Goal: Task Accomplishment & Management: Use online tool/utility

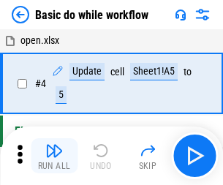
click at [54, 156] on img "button" at bounding box center [54, 151] width 18 height 18
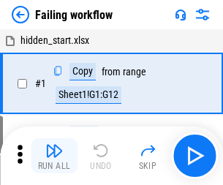
click at [54, 156] on img "button" at bounding box center [54, 151] width 18 height 18
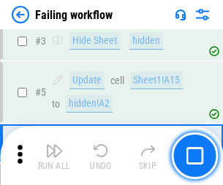
scroll to position [311, 0]
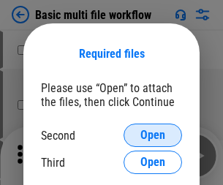
click at [153, 136] on span "Open" at bounding box center [153, 136] width 25 height 12
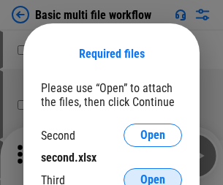
click at [153, 174] on span "Open" at bounding box center [153, 180] width 25 height 12
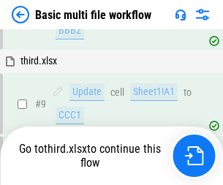
scroll to position [510, 0]
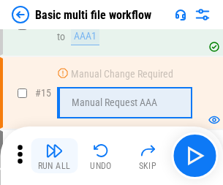
click at [54, 156] on img "button" at bounding box center [54, 151] width 18 height 18
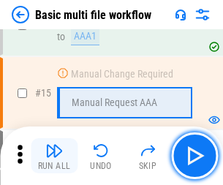
scroll to position [975, 0]
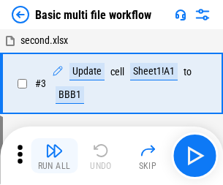
click at [54, 156] on img "button" at bounding box center [54, 151] width 18 height 18
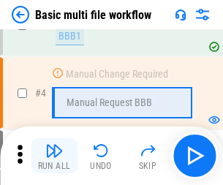
click at [54, 156] on img "button" at bounding box center [54, 151] width 18 height 18
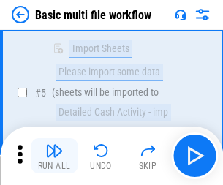
click at [54, 156] on img "button" at bounding box center [54, 151] width 18 height 18
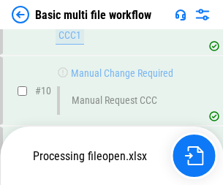
scroll to position [686, 0]
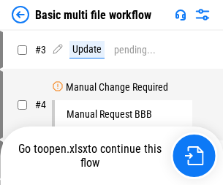
scroll to position [59, 0]
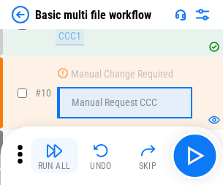
click at [54, 156] on img "button" at bounding box center [54, 151] width 18 height 18
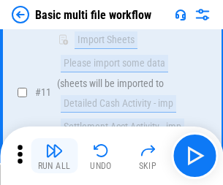
click at [54, 156] on img "button" at bounding box center [54, 151] width 18 height 18
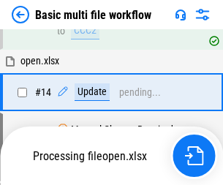
scroll to position [766, 0]
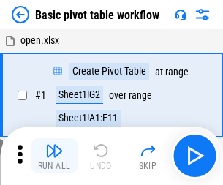
click at [54, 156] on img "button" at bounding box center [54, 151] width 18 height 18
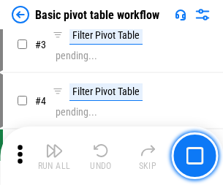
scroll to position [351, 0]
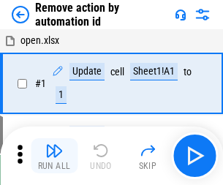
click at [54, 156] on img "button" at bounding box center [54, 151] width 18 height 18
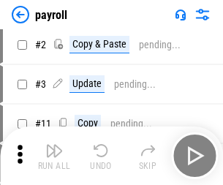
click at [54, 156] on img "button" at bounding box center [54, 151] width 18 height 18
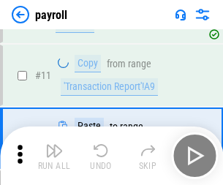
scroll to position [106, 0]
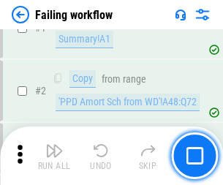
scroll to position [237, 0]
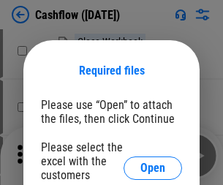
scroll to position [160, 0]
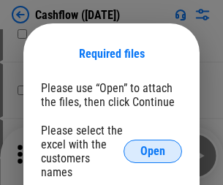
click at [153, 146] on span "Open" at bounding box center [153, 152] width 25 height 12
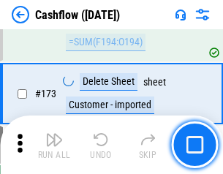
scroll to position [1551, 0]
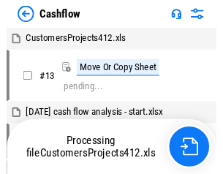
scroll to position [17, 0]
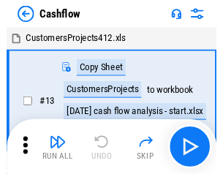
scroll to position [17, 0]
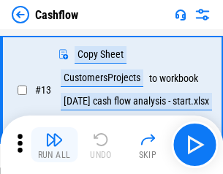
click at [54, 145] on img "button" at bounding box center [54, 140] width 18 height 18
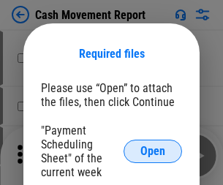
click at [153, 152] on span "Open" at bounding box center [153, 152] width 25 height 12
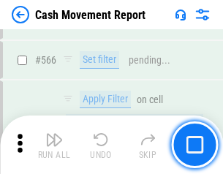
scroll to position [6715, 0]
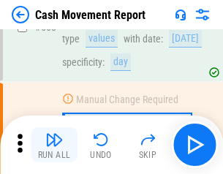
click at [54, 145] on img "button" at bounding box center [54, 140] width 18 height 18
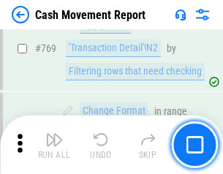
scroll to position [8141, 0]
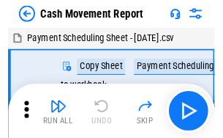
scroll to position [26, 0]
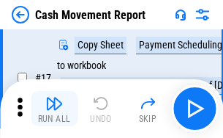
click at [54, 108] on img "button" at bounding box center [54, 103] width 18 height 18
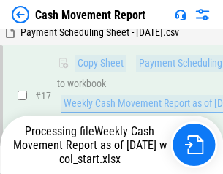
scroll to position [305, 0]
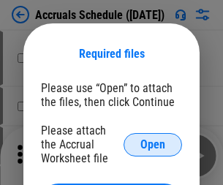
click at [153, 144] on span "Open" at bounding box center [153, 145] width 25 height 12
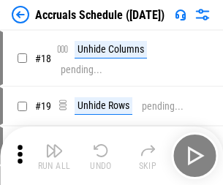
click at [54, 156] on img "button" at bounding box center [54, 151] width 18 height 18
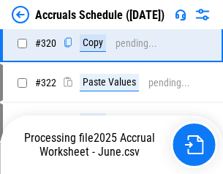
scroll to position [2725, 0]
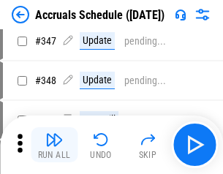
click at [54, 145] on img "button" at bounding box center [54, 140] width 18 height 18
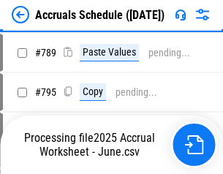
scroll to position [6154, 0]
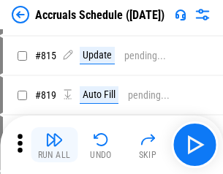
click at [54, 145] on img "button" at bounding box center [54, 140] width 18 height 18
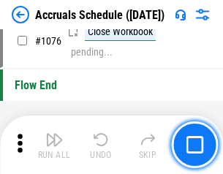
scroll to position [8774, 0]
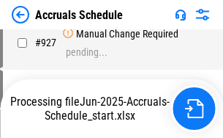
scroll to position [7744, 0]
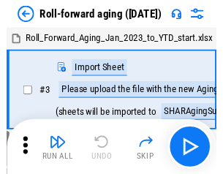
scroll to position [2, 0]
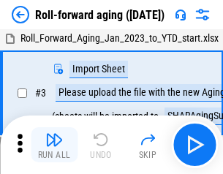
click at [54, 145] on img "button" at bounding box center [54, 140] width 18 height 18
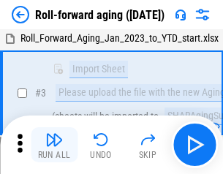
click at [54, 145] on img "button" at bounding box center [54, 140] width 18 height 18
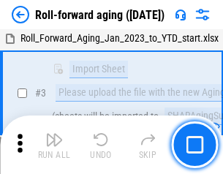
scroll to position [94, 0]
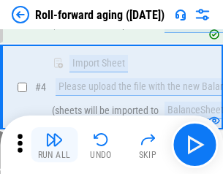
click at [54, 145] on img "button" at bounding box center [54, 140] width 18 height 18
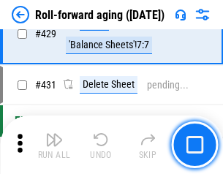
scroll to position [5080, 0]
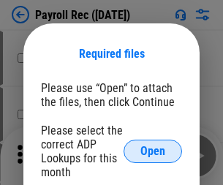
click at [153, 152] on span "Open" at bounding box center [153, 152] width 25 height 12
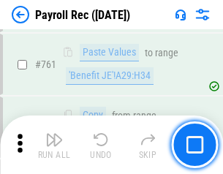
scroll to position [9016, 0]
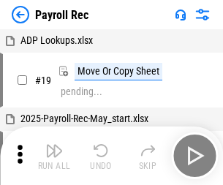
click at [54, 156] on img "button" at bounding box center [54, 151] width 18 height 18
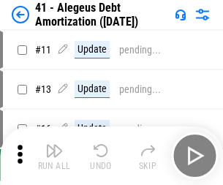
click at [54, 156] on img "button" at bounding box center [54, 151] width 18 height 18
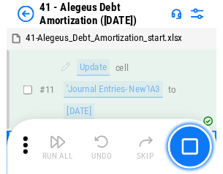
scroll to position [181, 0]
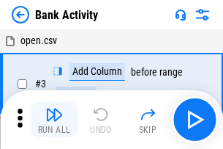
click at [54, 119] on img "button" at bounding box center [54, 114] width 18 height 18
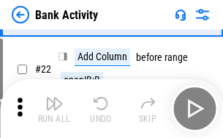
scroll to position [393, 0]
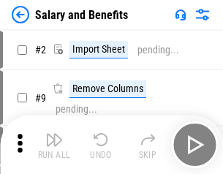
click at [54, 145] on img "button" at bounding box center [54, 140] width 18 height 18
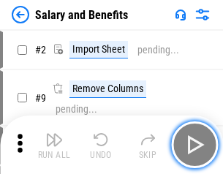
scroll to position [20, 0]
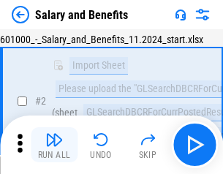
click at [54, 145] on img "button" at bounding box center [54, 140] width 18 height 18
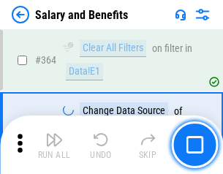
scroll to position [6899, 0]
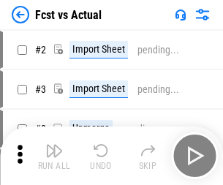
click at [54, 145] on img "button" at bounding box center [54, 151] width 18 height 18
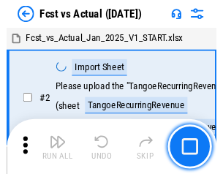
scroll to position [19, 0]
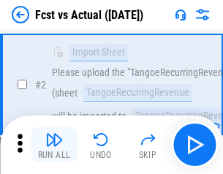
click at [54, 145] on img "button" at bounding box center [54, 140] width 18 height 18
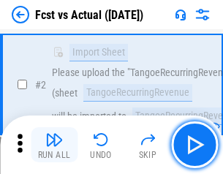
scroll to position [137, 0]
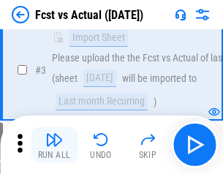
click at [54, 145] on img "button" at bounding box center [54, 140] width 18 height 18
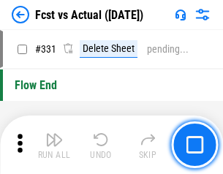
scroll to position [7013, 0]
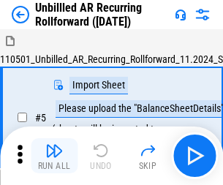
click at [54, 145] on img "button" at bounding box center [54, 151] width 18 height 18
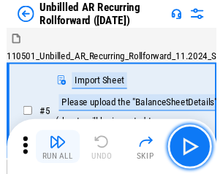
scroll to position [31, 0]
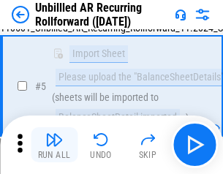
click at [54, 145] on img "button" at bounding box center [54, 140] width 18 height 18
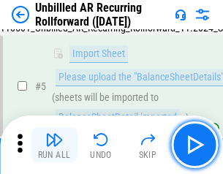
scroll to position [138, 0]
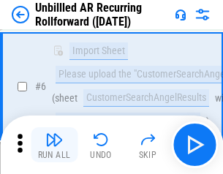
click at [54, 145] on img "button" at bounding box center [54, 140] width 18 height 18
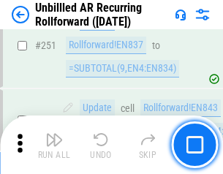
scroll to position [4976, 0]
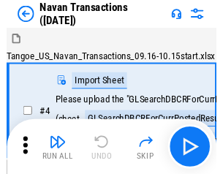
scroll to position [23, 0]
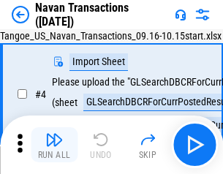
click at [54, 145] on img "button" at bounding box center [54, 140] width 18 height 18
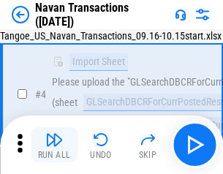
click at [54, 145] on img "button" at bounding box center [54, 140] width 18 height 18
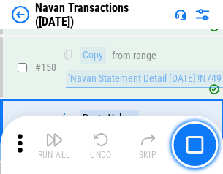
scroll to position [4750, 0]
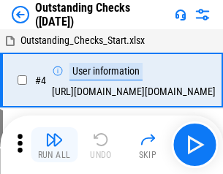
click at [54, 145] on img "button" at bounding box center [54, 140] width 18 height 18
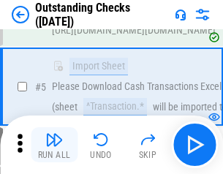
click at [54, 145] on img "button" at bounding box center [54, 140] width 18 height 18
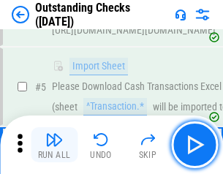
scroll to position [153, 0]
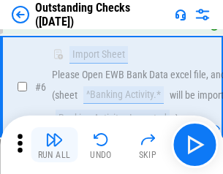
click at [54, 145] on img "button" at bounding box center [54, 140] width 18 height 18
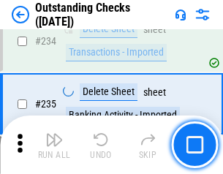
scroll to position [4449, 0]
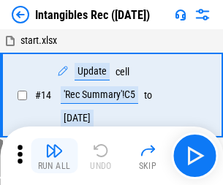
click at [54, 156] on img "button" at bounding box center [54, 151] width 18 height 18
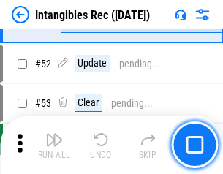
scroll to position [571, 0]
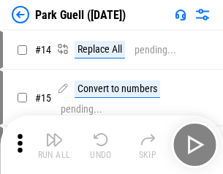
click at [54, 145] on img "button" at bounding box center [54, 140] width 18 height 18
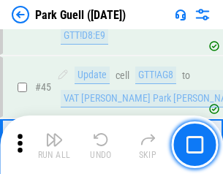
scroll to position [1832, 0]
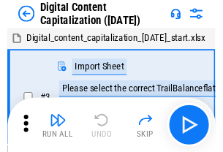
scroll to position [42, 0]
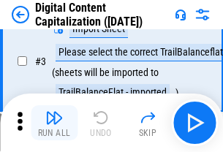
click at [54, 123] on img "button" at bounding box center [54, 118] width 18 height 18
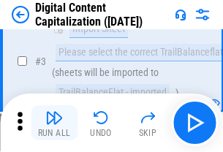
click at [54, 123] on img "button" at bounding box center [54, 118] width 18 height 18
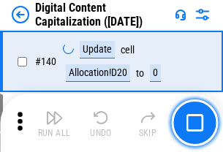
scroll to position [1554, 0]
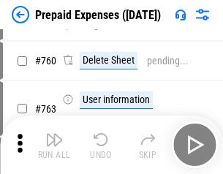
click at [54, 145] on img "button" at bounding box center [54, 140] width 18 height 18
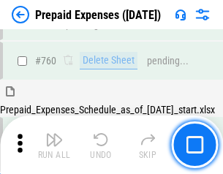
scroll to position [4061, 0]
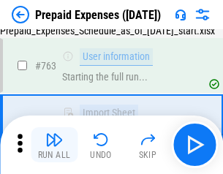
click at [54, 145] on img "button" at bounding box center [54, 140] width 18 height 18
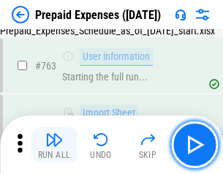
scroll to position [4147, 0]
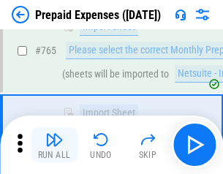
click at [54, 145] on img "button" at bounding box center [54, 140] width 18 height 18
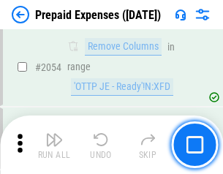
scroll to position [15314, 0]
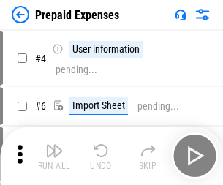
click at [54, 156] on img "button" at bounding box center [54, 151] width 18 height 18
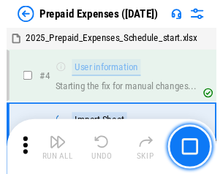
scroll to position [64, 0]
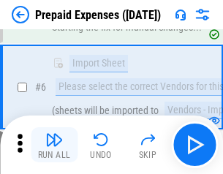
click at [54, 145] on img "button" at bounding box center [54, 140] width 18 height 18
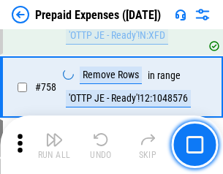
scroll to position [5220, 0]
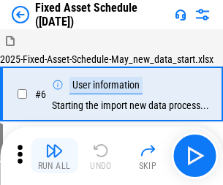
click at [54, 156] on img "button" at bounding box center [54, 151] width 18 height 18
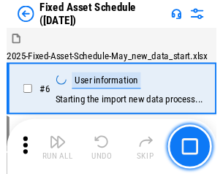
scroll to position [79, 0]
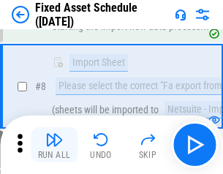
click at [54, 145] on img "button" at bounding box center [54, 140] width 18 height 18
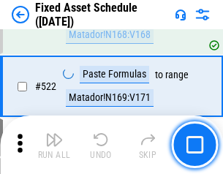
scroll to position [5092, 0]
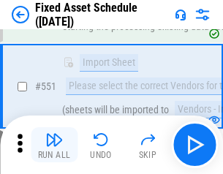
click at [54, 145] on img "button" at bounding box center [54, 140] width 18 height 18
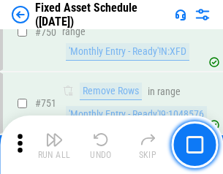
scroll to position [7142, 0]
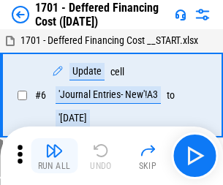
click at [54, 156] on img "button" at bounding box center [54, 151] width 18 height 18
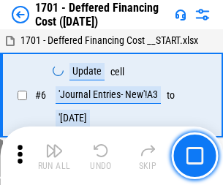
scroll to position [176, 0]
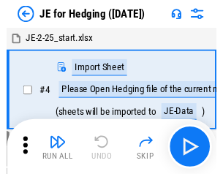
scroll to position [2, 0]
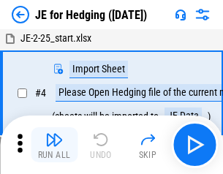
click at [54, 145] on img "button" at bounding box center [54, 140] width 18 height 18
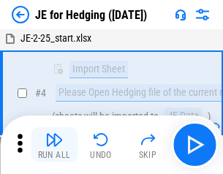
click at [54, 145] on img "button" at bounding box center [54, 140] width 18 height 18
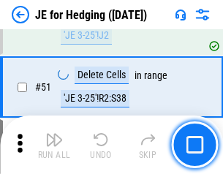
scroll to position [949, 0]
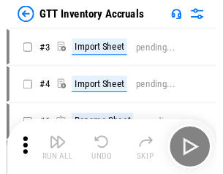
scroll to position [2, 0]
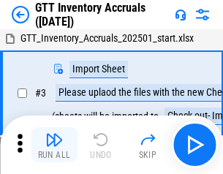
click at [54, 145] on img "button" at bounding box center [54, 140] width 18 height 18
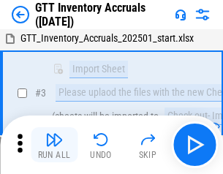
click at [54, 145] on img "button" at bounding box center [54, 140] width 18 height 18
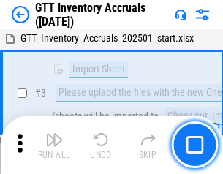
scroll to position [94, 0]
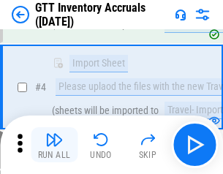
click at [54, 145] on img "button" at bounding box center [54, 140] width 18 height 18
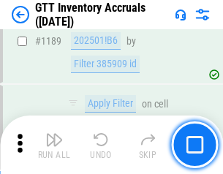
scroll to position [11963, 0]
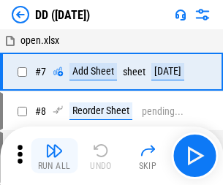
click at [54, 156] on img "button" at bounding box center [54, 151] width 18 height 18
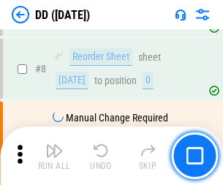
scroll to position [141, 0]
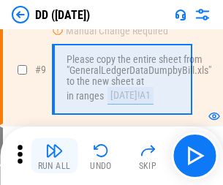
click at [54, 156] on img "button" at bounding box center [54, 151] width 18 height 18
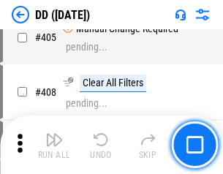
scroll to position [6555, 0]
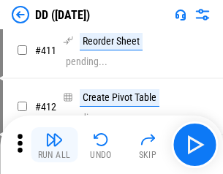
click at [54, 145] on img "button" at bounding box center [54, 140] width 18 height 18
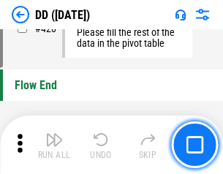
scroll to position [7012, 0]
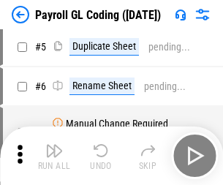
click at [54, 156] on img "button" at bounding box center [54, 151] width 18 height 18
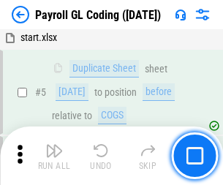
scroll to position [176, 0]
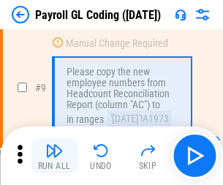
click at [54, 156] on img "button" at bounding box center [54, 151] width 18 height 18
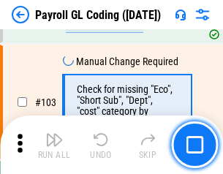
scroll to position [3437, 0]
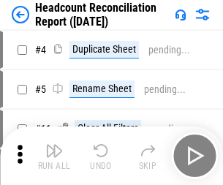
click at [54, 156] on img "button" at bounding box center [54, 151] width 18 height 18
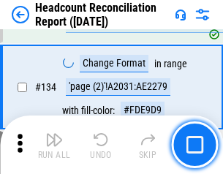
scroll to position [1761, 0]
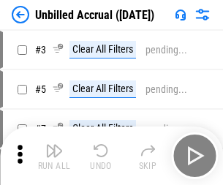
click at [54, 156] on img "button" at bounding box center [54, 151] width 18 height 18
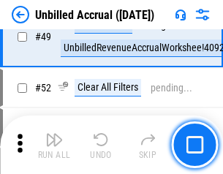
scroll to position [1329, 0]
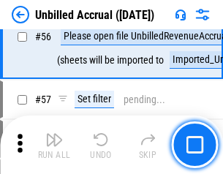
click at [54, 145] on img "button" at bounding box center [54, 140] width 18 height 18
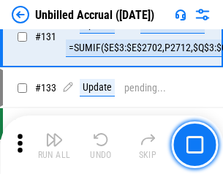
scroll to position [4364, 0]
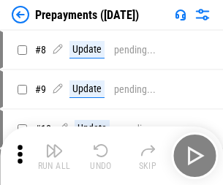
click at [54, 156] on img "button" at bounding box center [54, 151] width 18 height 18
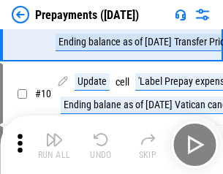
scroll to position [92, 0]
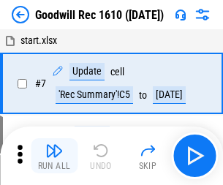
click at [54, 156] on img "button" at bounding box center [54, 151] width 18 height 18
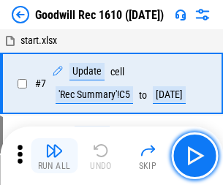
scroll to position [251, 0]
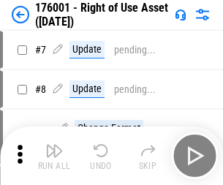
click at [54, 156] on img "button" at bounding box center [54, 151] width 18 height 18
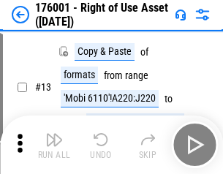
scroll to position [94, 0]
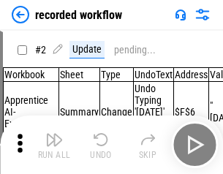
click at [54, 145] on img "button" at bounding box center [54, 140] width 18 height 18
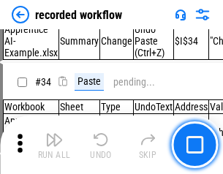
scroll to position [4579, 0]
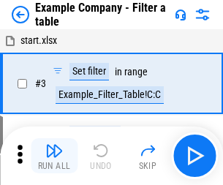
click at [54, 156] on img "button" at bounding box center [54, 151] width 18 height 18
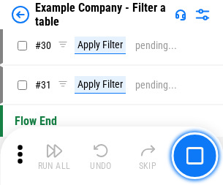
scroll to position [1341, 0]
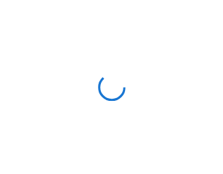
scroll to position [23, 0]
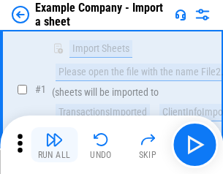
click at [54, 145] on img "button" at bounding box center [54, 140] width 18 height 18
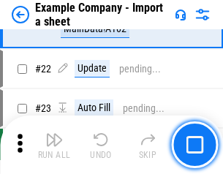
scroll to position [324, 0]
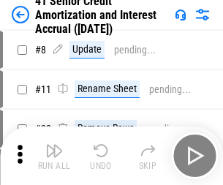
click at [54, 145] on img "button" at bounding box center [54, 151] width 18 height 18
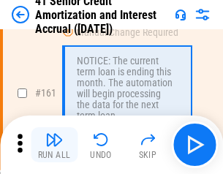
click at [54, 145] on img "button" at bounding box center [54, 140] width 18 height 18
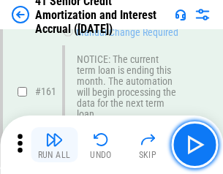
scroll to position [1567, 0]
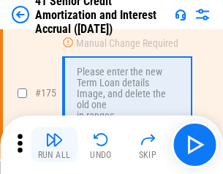
click at [54, 145] on img "button" at bounding box center [54, 140] width 18 height 18
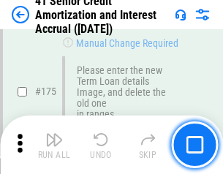
scroll to position [1716, 0]
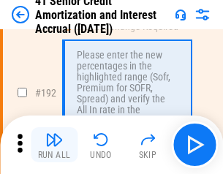
click at [54, 145] on img "button" at bounding box center [54, 140] width 18 height 18
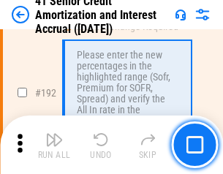
scroll to position [1869, 0]
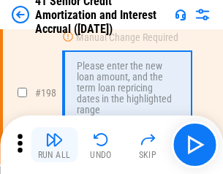
click at [54, 145] on img "button" at bounding box center [54, 140] width 18 height 18
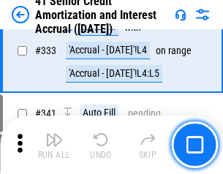
scroll to position [3743, 0]
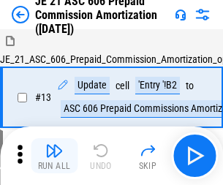
click at [54, 145] on img "button" at bounding box center [54, 151] width 18 height 18
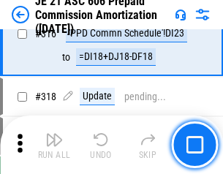
scroll to position [2735, 0]
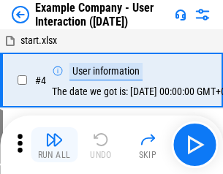
click at [54, 145] on img "button" at bounding box center [54, 140] width 18 height 18
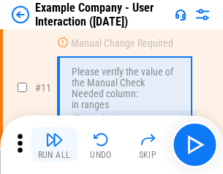
click at [54, 145] on img "button" at bounding box center [54, 140] width 18 height 18
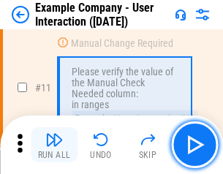
scroll to position [317, 0]
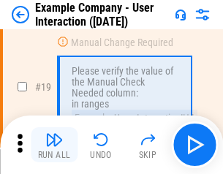
click at [54, 145] on img "button" at bounding box center [54, 140] width 18 height 18
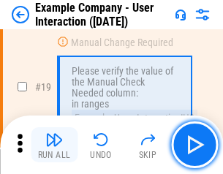
click at [54, 145] on img "button" at bounding box center [54, 140] width 18 height 18
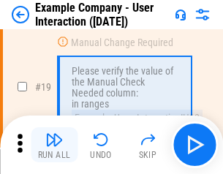
click at [54, 145] on img "button" at bounding box center [54, 140] width 18 height 18
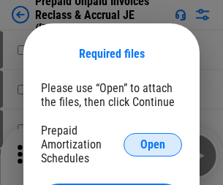
click at [153, 144] on span "Open" at bounding box center [153, 145] width 25 height 12
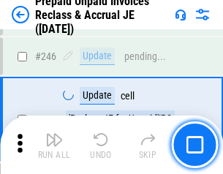
scroll to position [1978, 0]
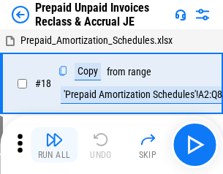
click at [54, 145] on img "button" at bounding box center [54, 140] width 18 height 18
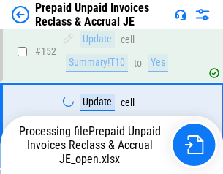
scroll to position [1200, 0]
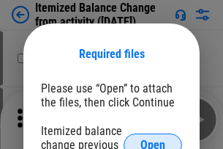
click at [153, 139] on span "Open" at bounding box center [153, 145] width 25 height 12
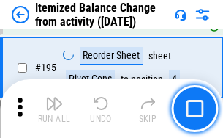
scroll to position [2820, 0]
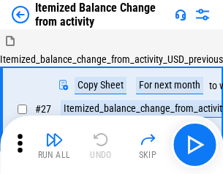
scroll to position [23, 0]
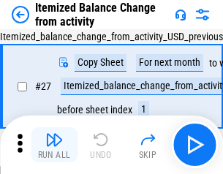
click at [54, 145] on img "button" at bounding box center [54, 140] width 18 height 18
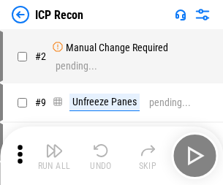
scroll to position [7, 0]
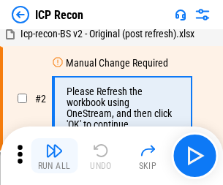
click at [54, 156] on img "button" at bounding box center [54, 151] width 18 height 18
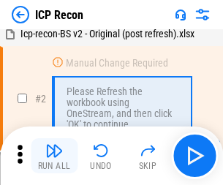
click at [54, 156] on img "button" at bounding box center [54, 151] width 18 height 18
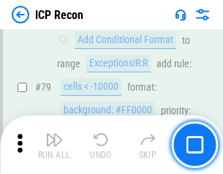
scroll to position [1436, 0]
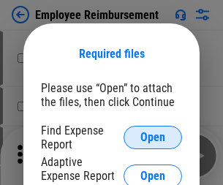
click at [153, 138] on span "Open" at bounding box center [153, 138] width 25 height 12
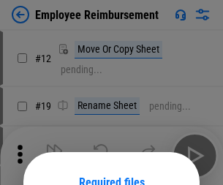
scroll to position [129, 0]
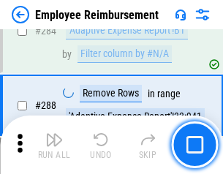
scroll to position [3982, 0]
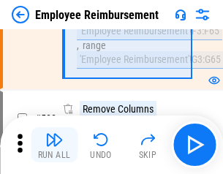
click at [54, 145] on img "button" at bounding box center [54, 140] width 18 height 18
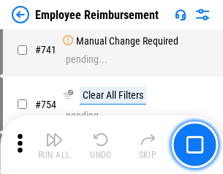
scroll to position [10278, 0]
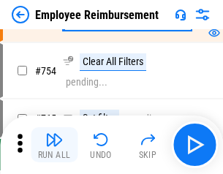
click at [54, 145] on img "button" at bounding box center [54, 140] width 18 height 18
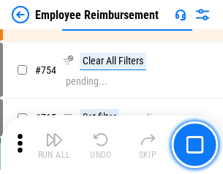
click at [54, 145] on img "button" at bounding box center [54, 140] width 18 height 18
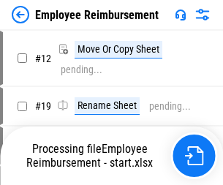
scroll to position [50, 0]
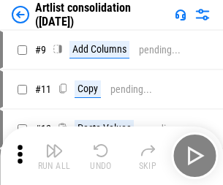
click at [54, 156] on img "button" at bounding box center [54, 151] width 18 height 18
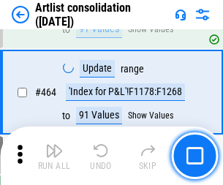
scroll to position [6415, 0]
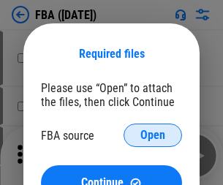
click at [153, 136] on span "Open" at bounding box center [153, 136] width 25 height 12
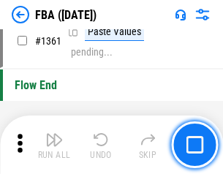
scroll to position [15734, 0]
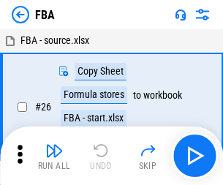
scroll to position [15, 0]
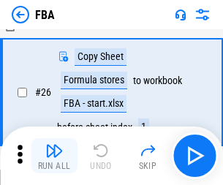
click at [54, 156] on img "button" at bounding box center [54, 151] width 18 height 18
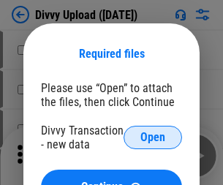
click at [153, 138] on span "Open" at bounding box center [153, 138] width 25 height 12
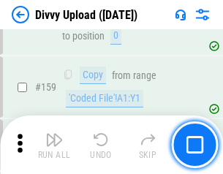
scroll to position [1517, 0]
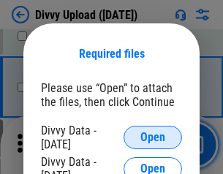
click at [153, 138] on span "Open" at bounding box center [153, 138] width 25 height 12
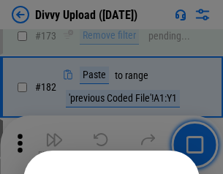
scroll to position [1645, 0]
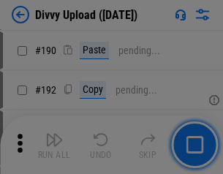
scroll to position [1849, 0]
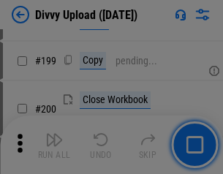
scroll to position [2130, 0]
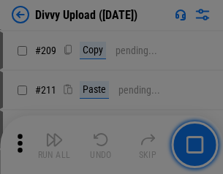
scroll to position [2488, 0]
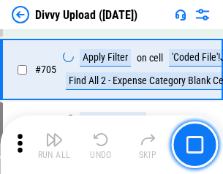
scroll to position [10022, 0]
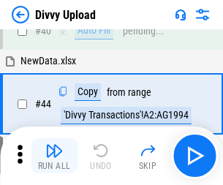
click at [54, 156] on img "button" at bounding box center [54, 151] width 18 height 18
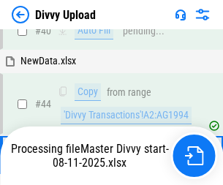
scroll to position [161, 0]
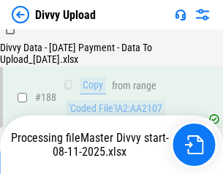
scroll to position [1724, 0]
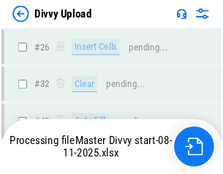
scroll to position [1517, 0]
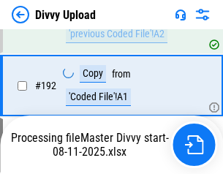
scroll to position [1974, 0]
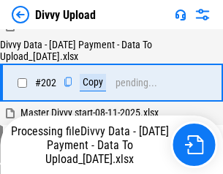
scroll to position [2371, 0]
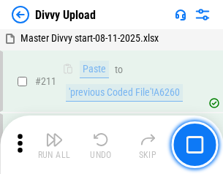
scroll to position [2932, 0]
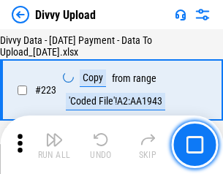
scroll to position [3340, 0]
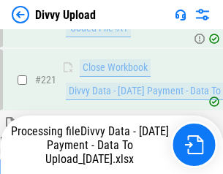
scroll to position [3255, 0]
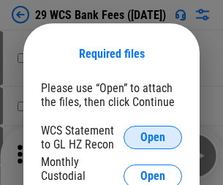
click at [153, 138] on span "Open" at bounding box center [153, 138] width 25 height 12
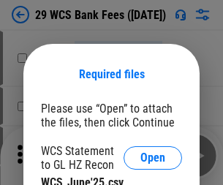
scroll to position [21, 0]
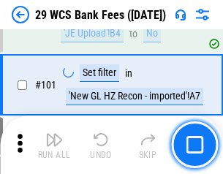
scroll to position [1428, 0]
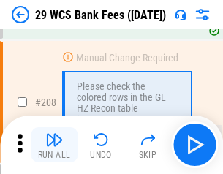
click at [54, 145] on img "button" at bounding box center [54, 140] width 18 height 18
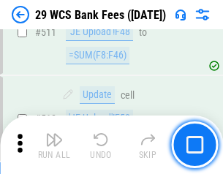
scroll to position [7371, 0]
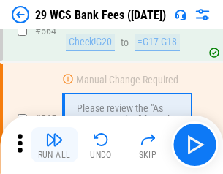
click at [54, 145] on img "button" at bounding box center [54, 140] width 18 height 18
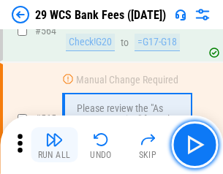
scroll to position [7923, 0]
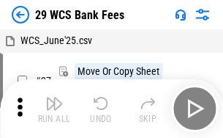
scroll to position [26, 0]
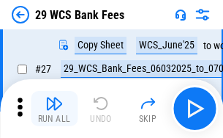
click at [54, 108] on img "button" at bounding box center [54, 103] width 18 height 18
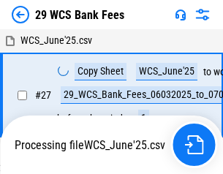
scroll to position [8, 0]
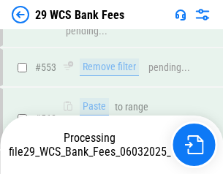
scroll to position [7821, 0]
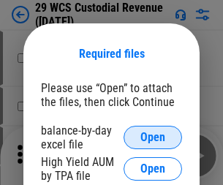
click at [153, 138] on span "Open" at bounding box center [153, 138] width 25 height 12
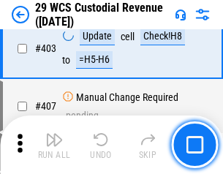
scroll to position [6786, 0]
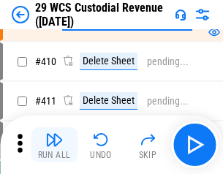
click at [54, 145] on img "button" at bounding box center [54, 140] width 18 height 18
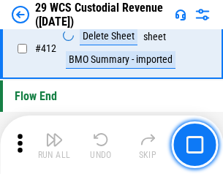
scroll to position [6997, 0]
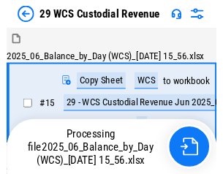
scroll to position [35, 0]
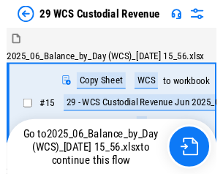
scroll to position [27, 0]
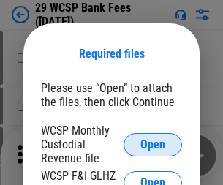
click at [153, 144] on span "Open" at bounding box center [153, 145] width 25 height 12
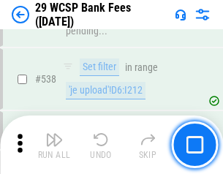
scroll to position [5629, 0]
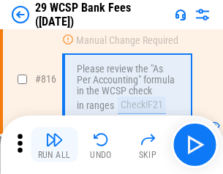
click at [54, 145] on img "button" at bounding box center [54, 140] width 18 height 18
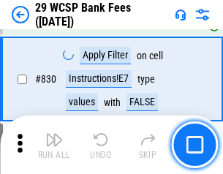
scroll to position [9295, 0]
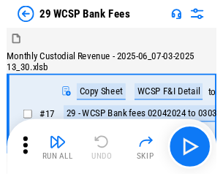
scroll to position [35, 0]
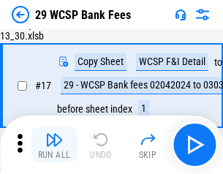
click at [54, 145] on img "button" at bounding box center [54, 140] width 18 height 18
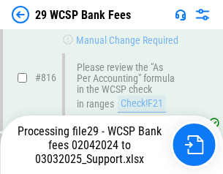
scroll to position [9008, 0]
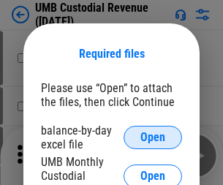
click at [153, 138] on span "Open" at bounding box center [153, 138] width 25 height 12
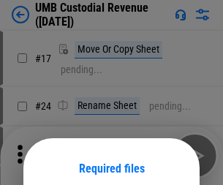
scroll to position [115, 0]
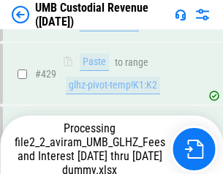
scroll to position [5399, 0]
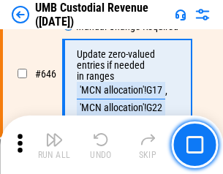
click at [54, 145] on img "button" at bounding box center [54, 140] width 18 height 18
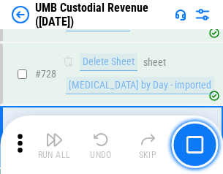
scroll to position [9037, 0]
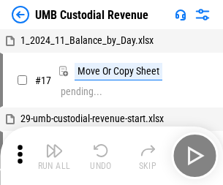
scroll to position [11, 0]
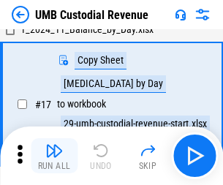
click at [54, 156] on img "button" at bounding box center [54, 151] width 18 height 18
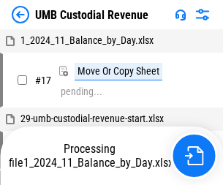
scroll to position [11, 0]
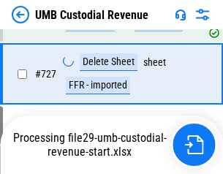
scroll to position [9004, 0]
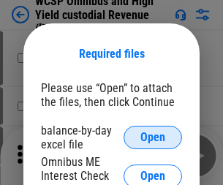
click at [153, 138] on span "Open" at bounding box center [153, 138] width 25 height 12
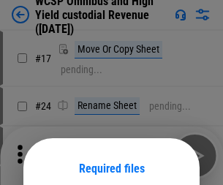
scroll to position [115, 0]
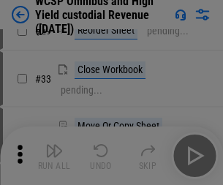
scroll to position [335, 0]
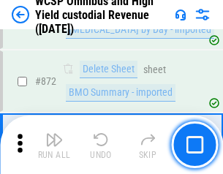
scroll to position [12399, 0]
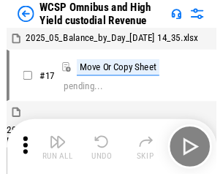
scroll to position [8, 0]
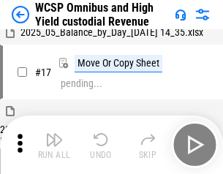
click at [54, 145] on img "button" at bounding box center [54, 140] width 18 height 18
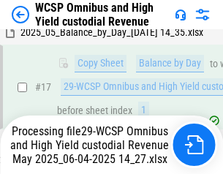
scroll to position [305, 0]
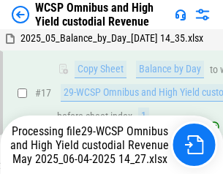
scroll to position [305, 0]
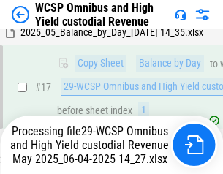
scroll to position [305, 0]
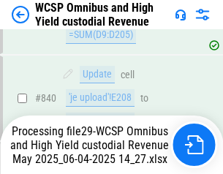
scroll to position [12239, 0]
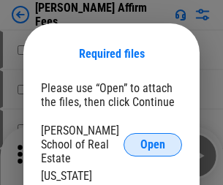
click at [153, 139] on span "Open" at bounding box center [153, 145] width 25 height 12
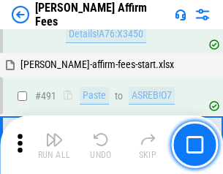
scroll to position [3984, 0]
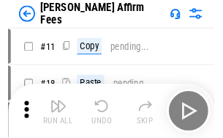
scroll to position [15, 0]
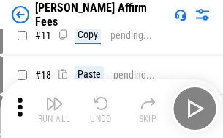
click at [54, 108] on img "button" at bounding box center [54, 103] width 18 height 18
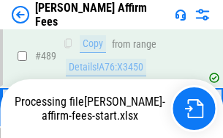
scroll to position [3842, 0]
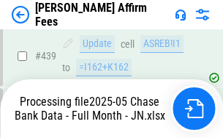
scroll to position [3842, 0]
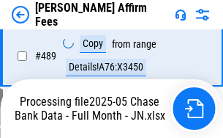
scroll to position [3842, 0]
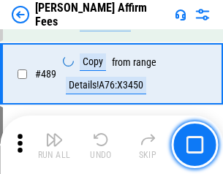
scroll to position [3824, 0]
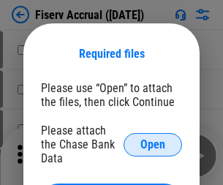
click at [153, 139] on span "Open" at bounding box center [153, 145] width 25 height 12
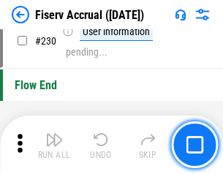
scroll to position [4642, 0]
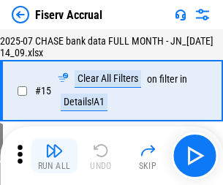
click at [54, 156] on img "button" at bounding box center [54, 151] width 18 height 18
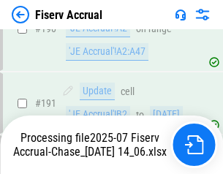
scroll to position [3947, 0]
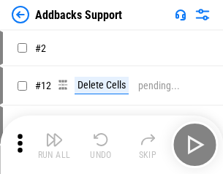
click at [54, 145] on img "button" at bounding box center [54, 140] width 18 height 18
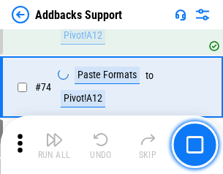
scroll to position [1067, 0]
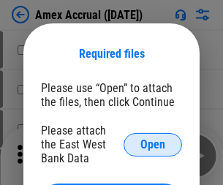
click at [153, 144] on span "Open" at bounding box center [153, 145] width 25 height 12
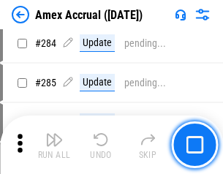
scroll to position [4011, 0]
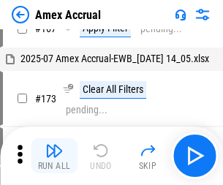
click at [54, 156] on img "button" at bounding box center [54, 151] width 18 height 18
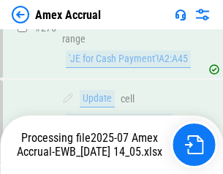
scroll to position [4458, 0]
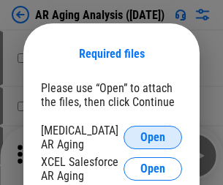
click at [153, 136] on span "Open" at bounding box center [153, 138] width 25 height 12
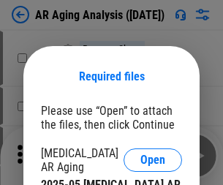
scroll to position [23, 0]
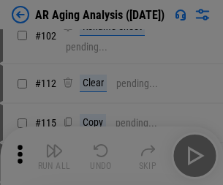
scroll to position [201, 0]
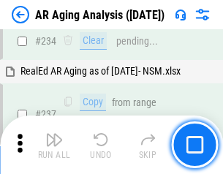
scroll to position [2271, 0]
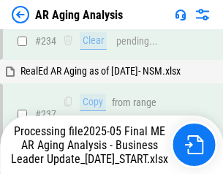
scroll to position [2315, 0]
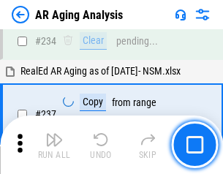
scroll to position [2254, 0]
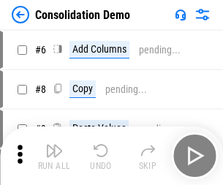
click at [54, 156] on img "button" at bounding box center [54, 151] width 18 height 18
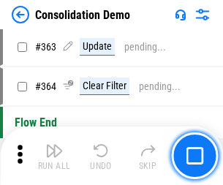
scroll to position [4910, 0]
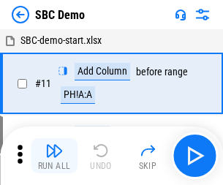
click at [54, 156] on img "button" at bounding box center [54, 151] width 18 height 18
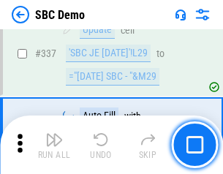
scroll to position [3854, 0]
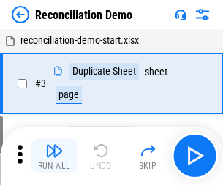
click at [54, 156] on img "button" at bounding box center [54, 151] width 18 height 18
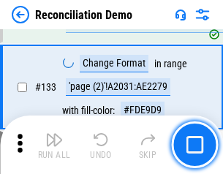
scroll to position [1740, 0]
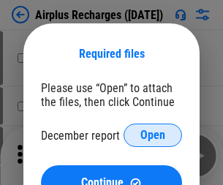
click at [153, 136] on span "Open" at bounding box center [153, 136] width 25 height 12
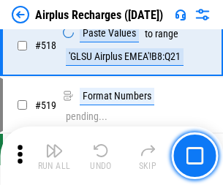
scroll to position [6304, 0]
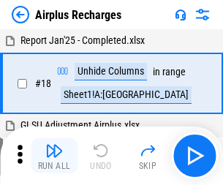
click at [54, 156] on img "button" at bounding box center [54, 151] width 18 height 18
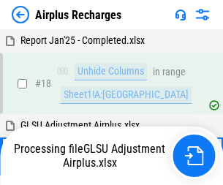
scroll to position [64, 0]
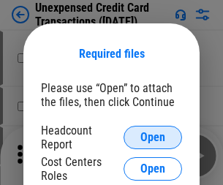
click at [153, 138] on span "Open" at bounding box center [153, 138] width 25 height 12
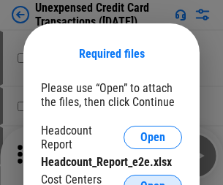
click at [153, 181] on span "Open" at bounding box center [153, 187] width 25 height 12
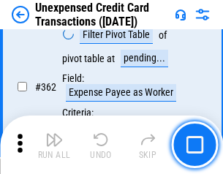
scroll to position [3767, 0]
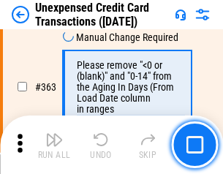
click at [54, 145] on img "button" at bounding box center [54, 140] width 18 height 18
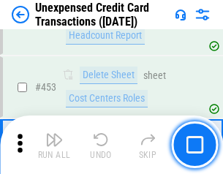
scroll to position [4997, 0]
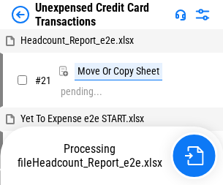
scroll to position [23, 0]
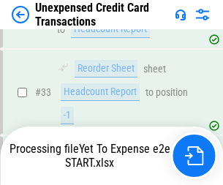
scroll to position [645, 0]
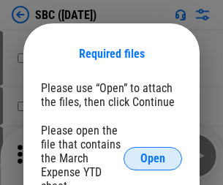
click at [153, 158] on span "Open" at bounding box center [153, 159] width 25 height 12
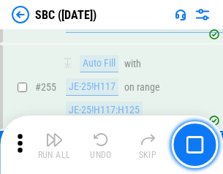
scroll to position [2863, 0]
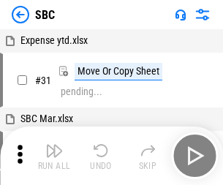
scroll to position [15, 0]
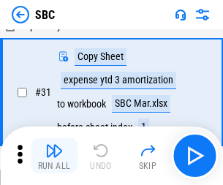
click at [54, 156] on img "button" at bounding box center [54, 151] width 18 height 18
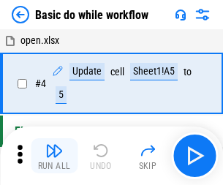
click at [54, 156] on img "button" at bounding box center [54, 151] width 18 height 18
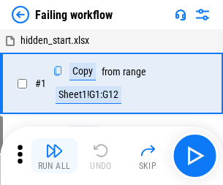
click at [54, 156] on img "button" at bounding box center [54, 151] width 18 height 18
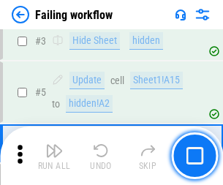
scroll to position [311, 0]
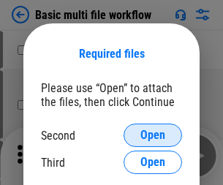
click at [153, 136] on span "Open" at bounding box center [153, 136] width 25 height 12
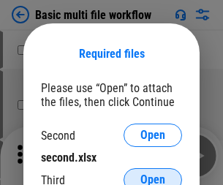
click at [153, 174] on span "Open" at bounding box center [153, 180] width 25 height 12
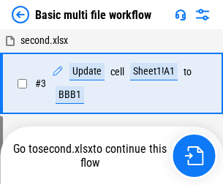
scroll to position [325, 0]
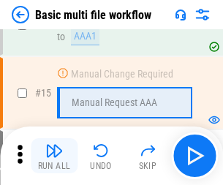
click at [54, 156] on img "button" at bounding box center [54, 151] width 18 height 18
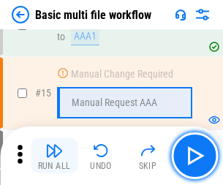
scroll to position [975, 0]
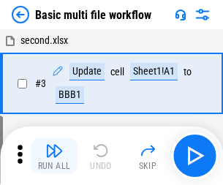
click at [54, 156] on img "button" at bounding box center [54, 151] width 18 height 18
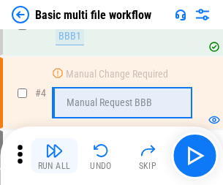
click at [54, 156] on img "button" at bounding box center [54, 151] width 18 height 18
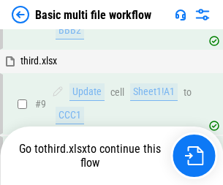
scroll to position [510, 0]
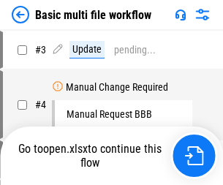
scroll to position [59, 0]
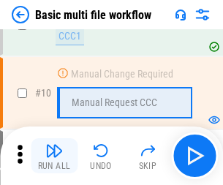
click at [54, 156] on img "button" at bounding box center [54, 151] width 18 height 18
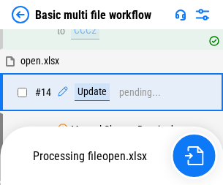
scroll to position [766, 0]
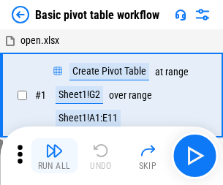
click at [54, 156] on img "button" at bounding box center [54, 151] width 18 height 18
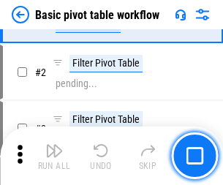
scroll to position [351, 0]
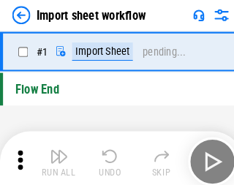
click at [54, 156] on img "button" at bounding box center [57, 151] width 18 height 18
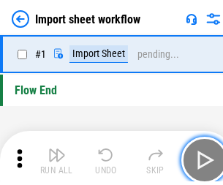
scroll to position [5, 0]
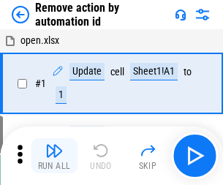
click at [54, 156] on img "button" at bounding box center [54, 151] width 18 height 18
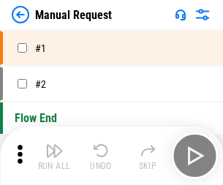
click at [54, 156] on img "button" at bounding box center [54, 151] width 18 height 18
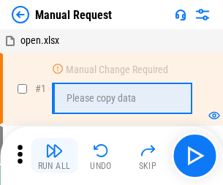
click at [54, 156] on img "button" at bounding box center [54, 151] width 18 height 18
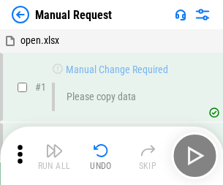
scroll to position [50, 0]
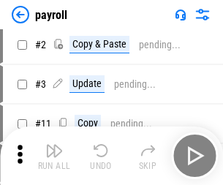
click at [54, 156] on img "button" at bounding box center [54, 151] width 18 height 18
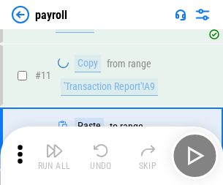
scroll to position [106, 0]
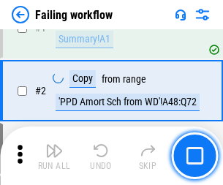
scroll to position [237, 0]
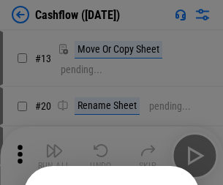
scroll to position [143, 0]
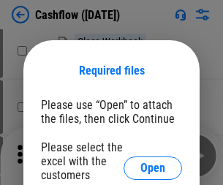
scroll to position [160, 0]
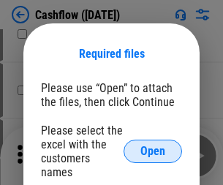
click at [153, 146] on span "Open" at bounding box center [153, 152] width 25 height 12
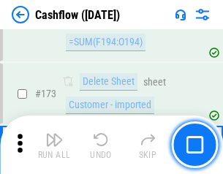
scroll to position [1551, 0]
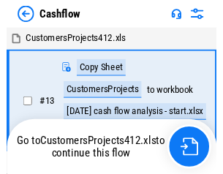
scroll to position [17, 0]
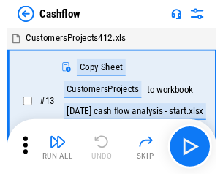
scroll to position [17, 0]
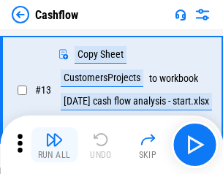
click at [54, 145] on img "button" at bounding box center [54, 140] width 18 height 18
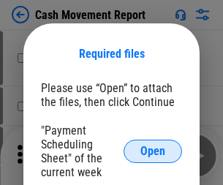
click at [153, 152] on span "Open" at bounding box center [153, 152] width 25 height 12
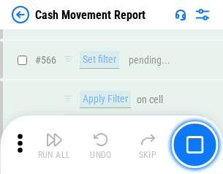
scroll to position [6715, 0]
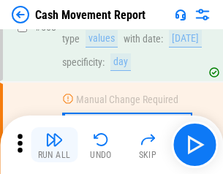
click at [54, 145] on img "button" at bounding box center [54, 140] width 18 height 18
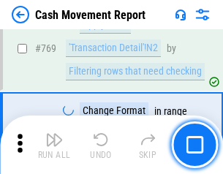
scroll to position [8141, 0]
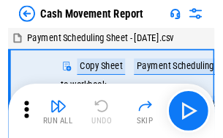
scroll to position [26, 0]
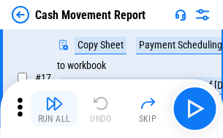
click at [54, 108] on img "button" at bounding box center [54, 103] width 18 height 18
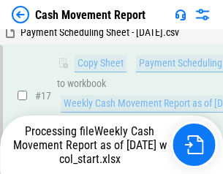
scroll to position [230, 0]
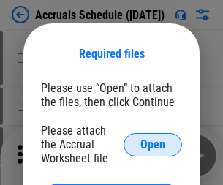
click at [153, 144] on span "Open" at bounding box center [153, 145] width 25 height 12
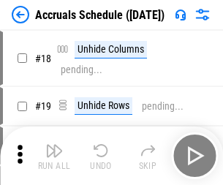
scroll to position [141, 0]
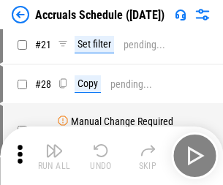
click at [54, 156] on img "button" at bounding box center [54, 151] width 18 height 18
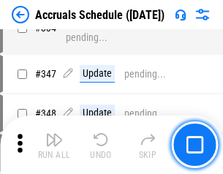
scroll to position [3030, 0]
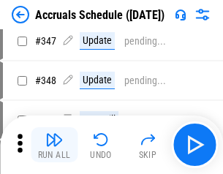
click at [54, 145] on img "button" at bounding box center [54, 140] width 18 height 18
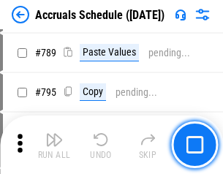
scroll to position [6154, 0]
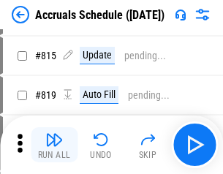
click at [54, 145] on img "button" at bounding box center [54, 140] width 18 height 18
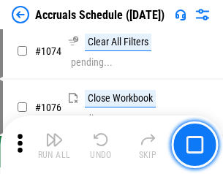
scroll to position [8774, 0]
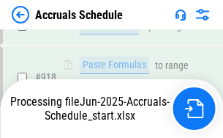
scroll to position [7526, 0]
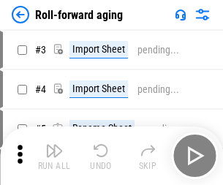
click at [54, 145] on img "button" at bounding box center [54, 151] width 18 height 18
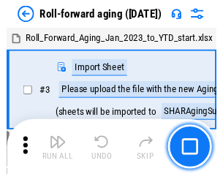
scroll to position [2, 0]
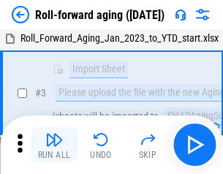
click at [54, 145] on img "button" at bounding box center [54, 140] width 18 height 18
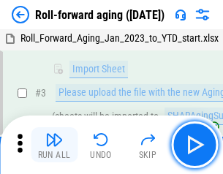
scroll to position [94, 0]
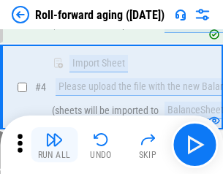
click at [54, 145] on img "button" at bounding box center [54, 140] width 18 height 18
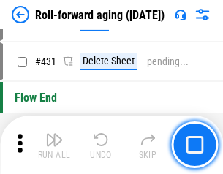
scroll to position [5080, 0]
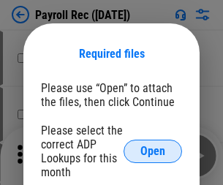
click at [153, 152] on span "Open" at bounding box center [153, 152] width 25 height 12
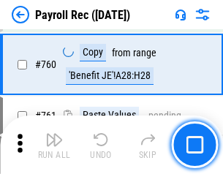
scroll to position [8861, 0]
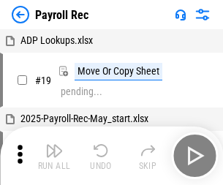
click at [54, 156] on img "button" at bounding box center [54, 151] width 18 height 18
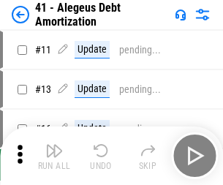
click at [54, 156] on img "button" at bounding box center [54, 151] width 18 height 18
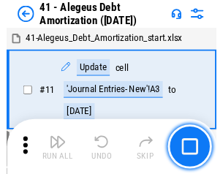
scroll to position [181, 0]
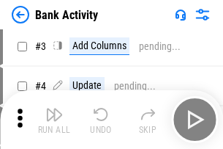
click at [54, 119] on img "button" at bounding box center [54, 114] width 18 height 18
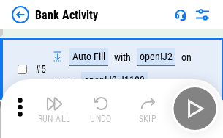
scroll to position [78, 0]
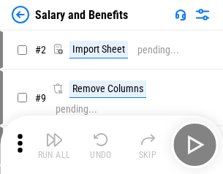
scroll to position [20, 0]
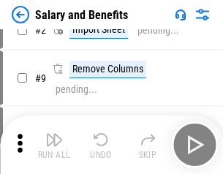
click at [54, 145] on img "button" at bounding box center [54, 140] width 18 height 18
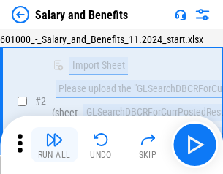
click at [54, 145] on img "button" at bounding box center [54, 140] width 18 height 18
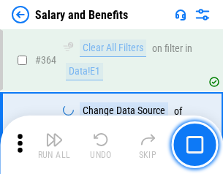
scroll to position [6899, 0]
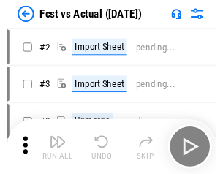
scroll to position [19, 0]
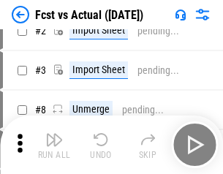
click at [54, 145] on img "button" at bounding box center [54, 140] width 18 height 18
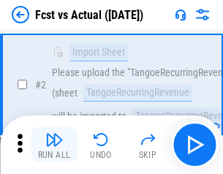
click at [54, 145] on img "button" at bounding box center [54, 140] width 18 height 18
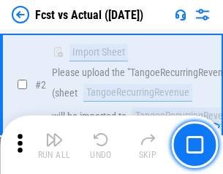
scroll to position [137, 0]
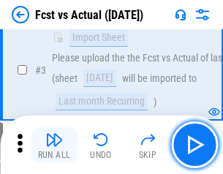
click at [54, 145] on img "button" at bounding box center [54, 140] width 18 height 18
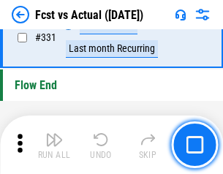
scroll to position [7013, 0]
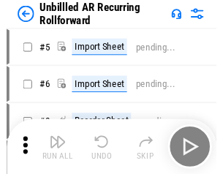
scroll to position [31, 0]
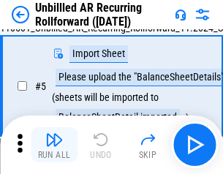
click at [54, 145] on img "button" at bounding box center [54, 140] width 18 height 18
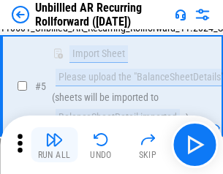
click at [54, 145] on img "button" at bounding box center [54, 140] width 18 height 18
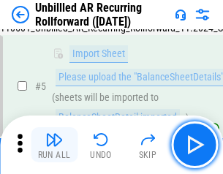
scroll to position [138, 0]
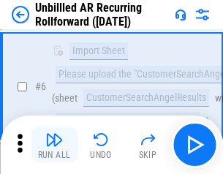
click at [54, 145] on img "button" at bounding box center [54, 140] width 18 height 18
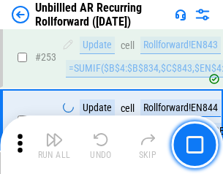
scroll to position [4976, 0]
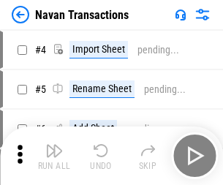
click at [54, 145] on img "button" at bounding box center [54, 151] width 18 height 18
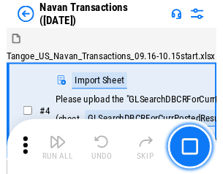
scroll to position [23, 0]
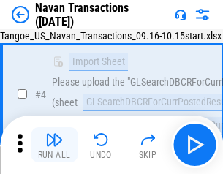
click at [54, 145] on img "button" at bounding box center [54, 140] width 18 height 18
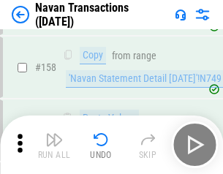
scroll to position [4750, 0]
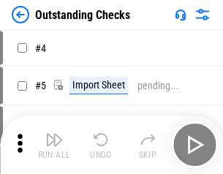
click at [54, 145] on img "button" at bounding box center [54, 140] width 18 height 18
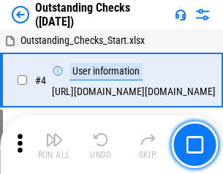
scroll to position [62, 0]
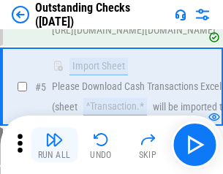
click at [54, 145] on img "button" at bounding box center [54, 140] width 18 height 18
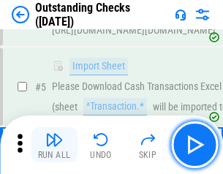
scroll to position [153, 0]
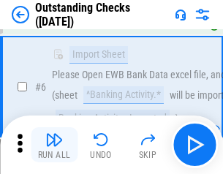
click at [54, 145] on img "button" at bounding box center [54, 140] width 18 height 18
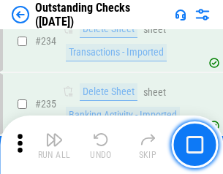
scroll to position [4449, 0]
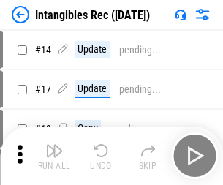
click at [54, 156] on img "button" at bounding box center [54, 151] width 18 height 18
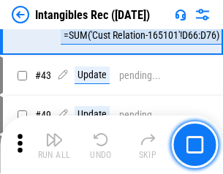
scroll to position [571, 0]
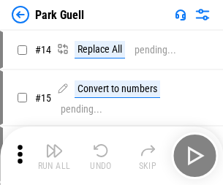
click at [54, 145] on img "button" at bounding box center [54, 151] width 18 height 18
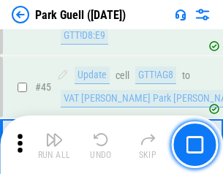
scroll to position [1832, 0]
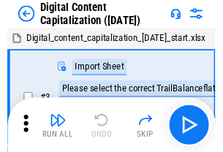
scroll to position [42, 0]
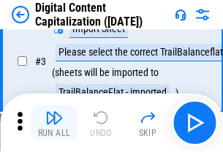
click at [54, 123] on img "button" at bounding box center [54, 118] width 18 height 18
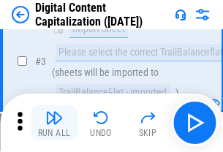
click at [54, 123] on img "button" at bounding box center [54, 118] width 18 height 18
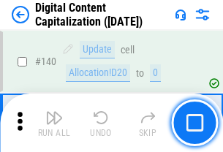
scroll to position [1554, 0]
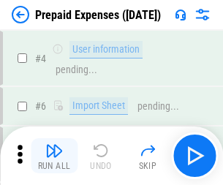
click at [54, 145] on img "button" at bounding box center [54, 151] width 18 height 18
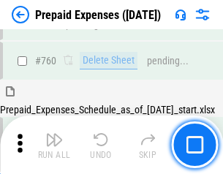
scroll to position [4061, 0]
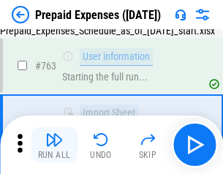
click at [54, 145] on img "button" at bounding box center [54, 140] width 18 height 18
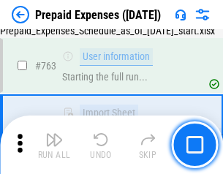
scroll to position [4147, 0]
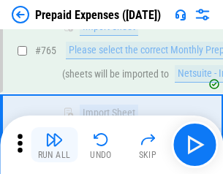
click at [54, 145] on img "button" at bounding box center [54, 140] width 18 height 18
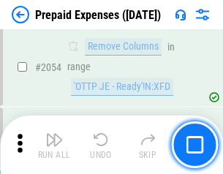
scroll to position [15314, 0]
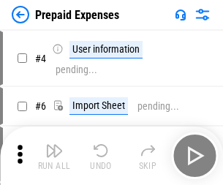
click at [54, 156] on img "button" at bounding box center [54, 151] width 18 height 18
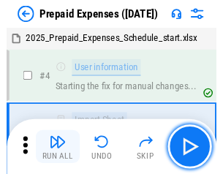
scroll to position [64, 0]
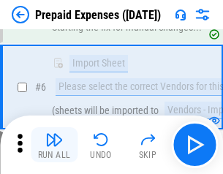
click at [54, 145] on img "button" at bounding box center [54, 140] width 18 height 18
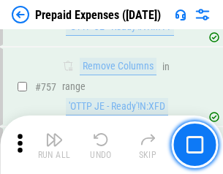
scroll to position [5220, 0]
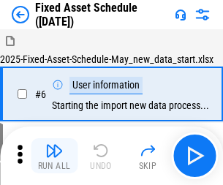
click at [54, 156] on img "button" at bounding box center [54, 151] width 18 height 18
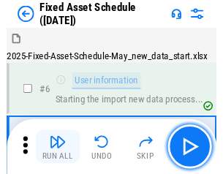
scroll to position [79, 0]
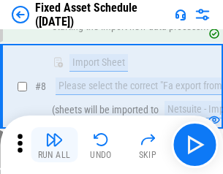
click at [54, 145] on img "button" at bounding box center [54, 140] width 18 height 18
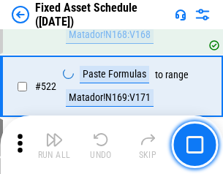
scroll to position [5092, 0]
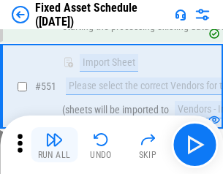
click at [54, 145] on img "button" at bounding box center [54, 140] width 18 height 18
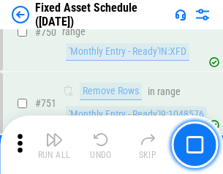
scroll to position [7142, 0]
